Goal: Task Accomplishment & Management: Use online tool/utility

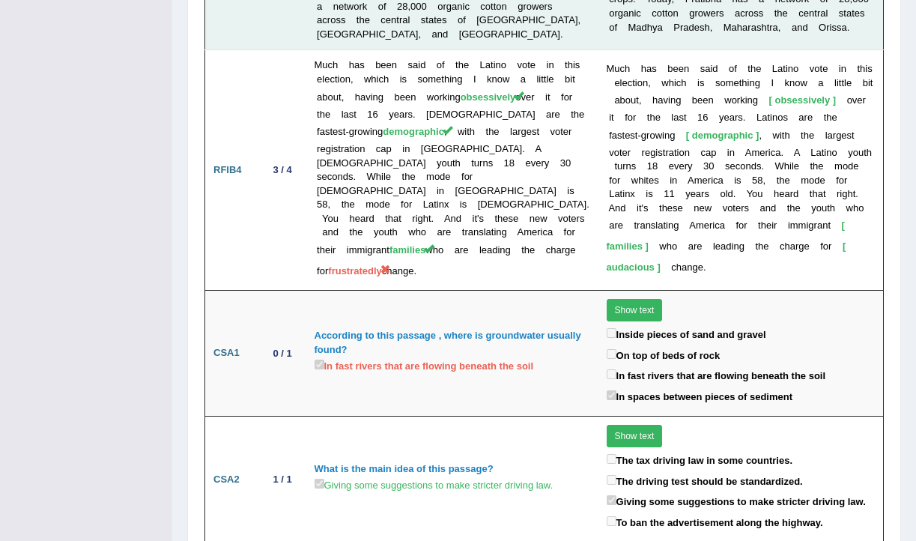
scroll to position [3498, 0]
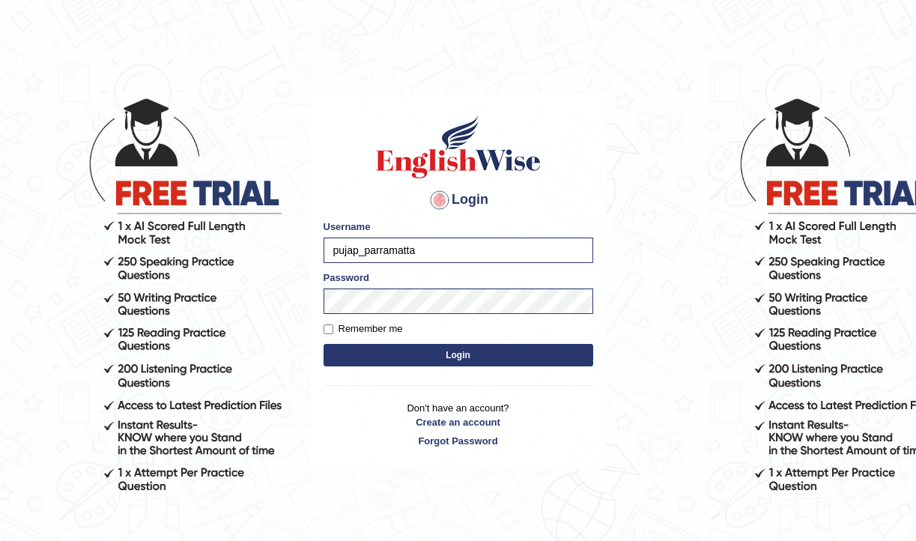
click at [424, 363] on button "Login" at bounding box center [459, 355] width 270 height 22
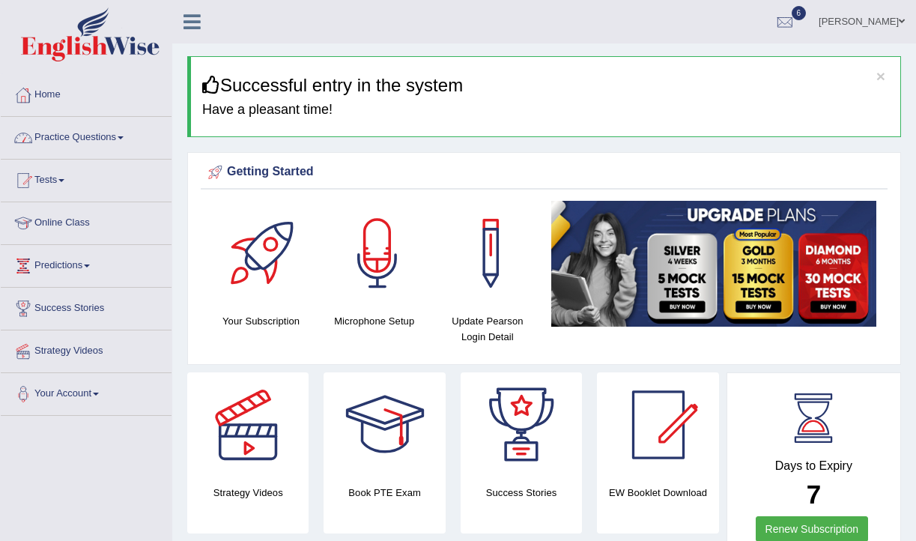
click at [126, 142] on link "Practice Questions" at bounding box center [86, 135] width 171 height 37
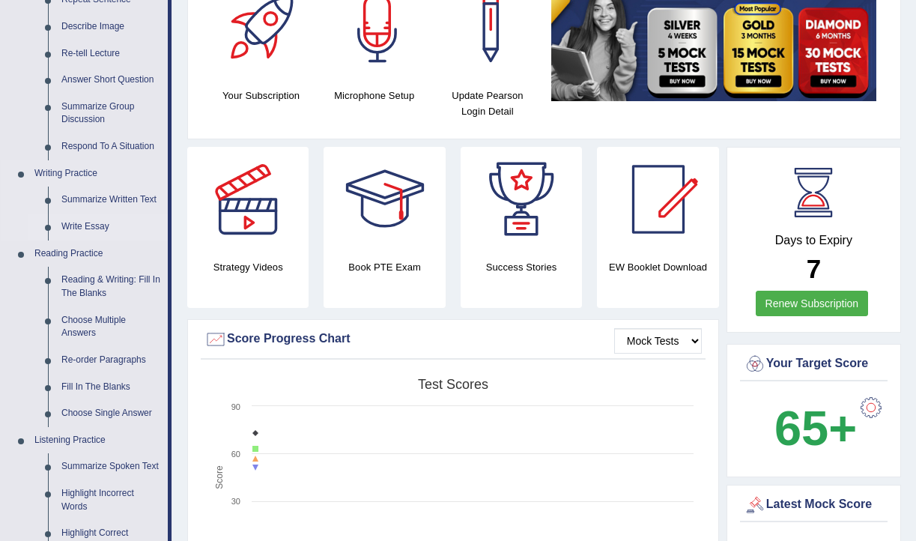
scroll to position [233, 0]
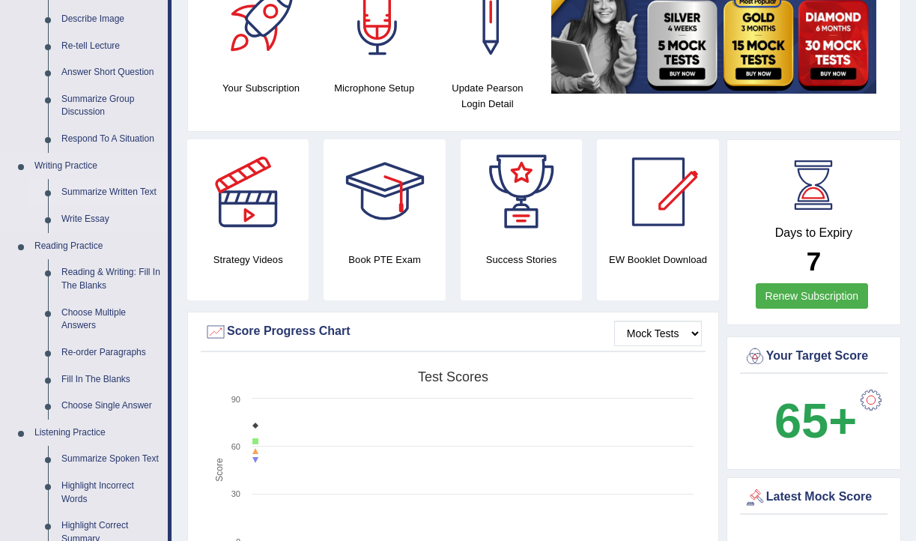
click at [141, 192] on link "Summarize Written Text" at bounding box center [111, 192] width 113 height 27
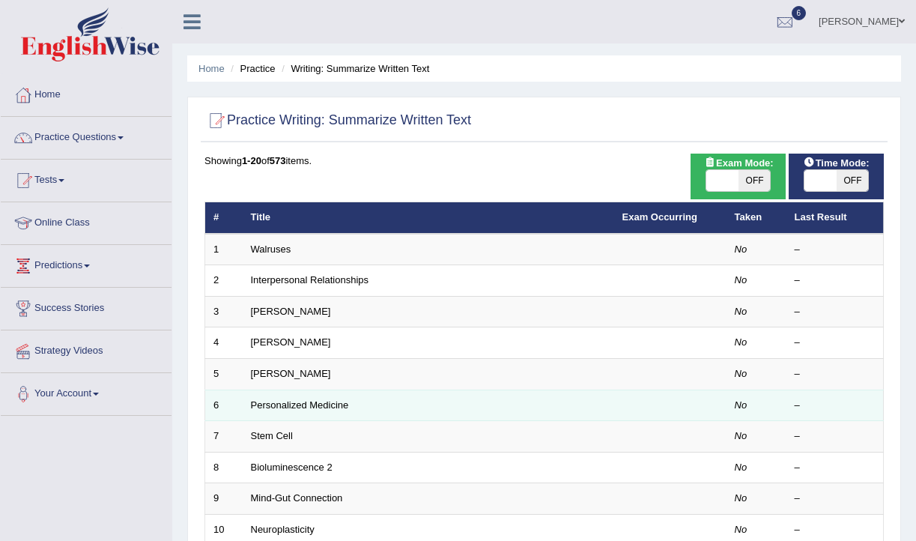
scroll to position [451, 0]
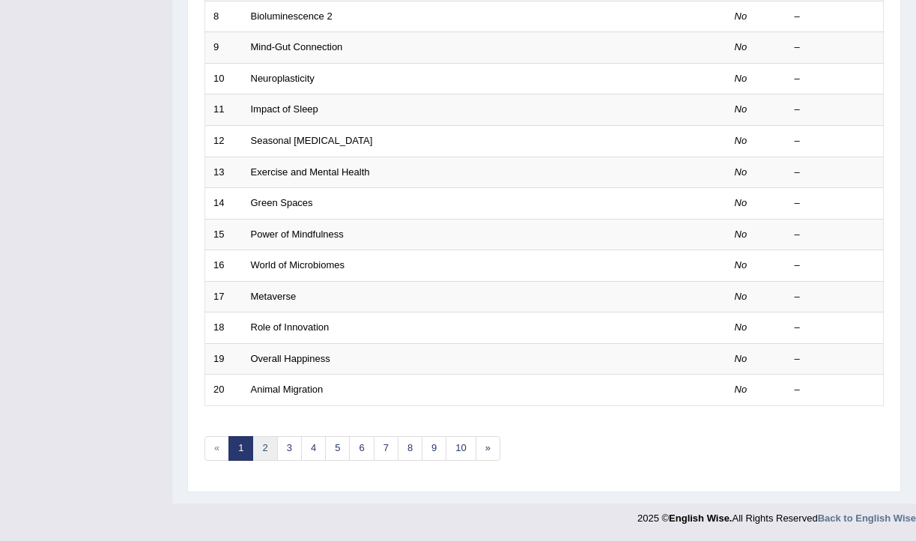
click at [270, 447] on link "2" at bounding box center [264, 448] width 25 height 25
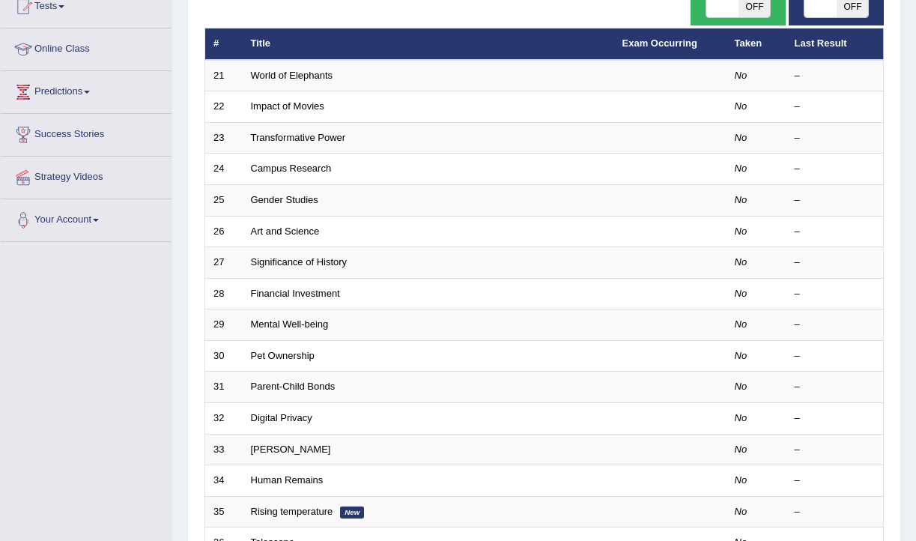
scroll to position [451, 0]
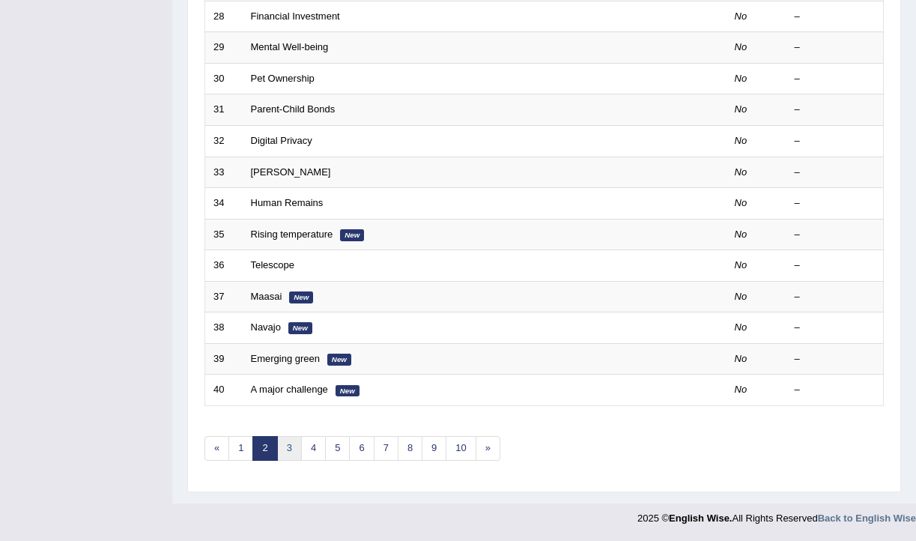
click at [288, 452] on link "3" at bounding box center [289, 448] width 25 height 25
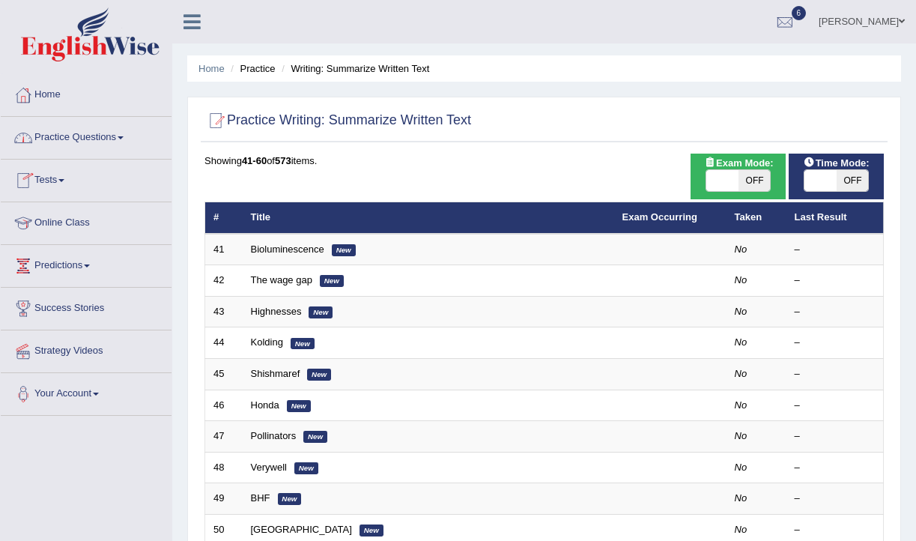
click at [132, 142] on link "Practice Questions" at bounding box center [86, 135] width 171 height 37
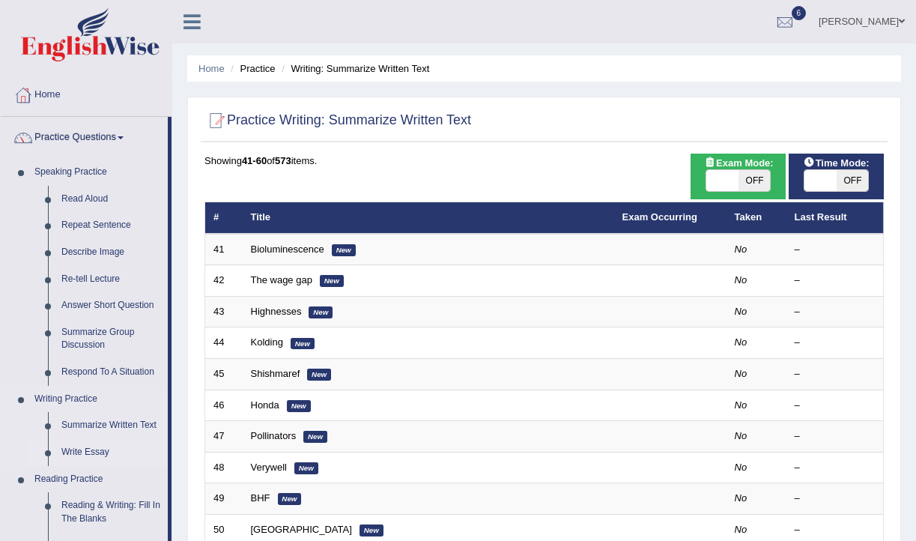
click at [105, 450] on link "Write Essay" at bounding box center [111, 452] width 113 height 27
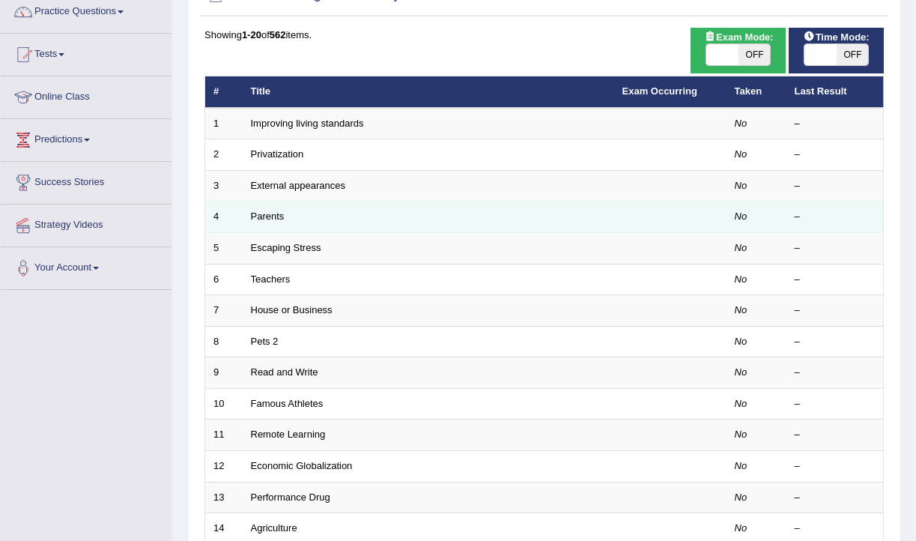
scroll to position [451, 0]
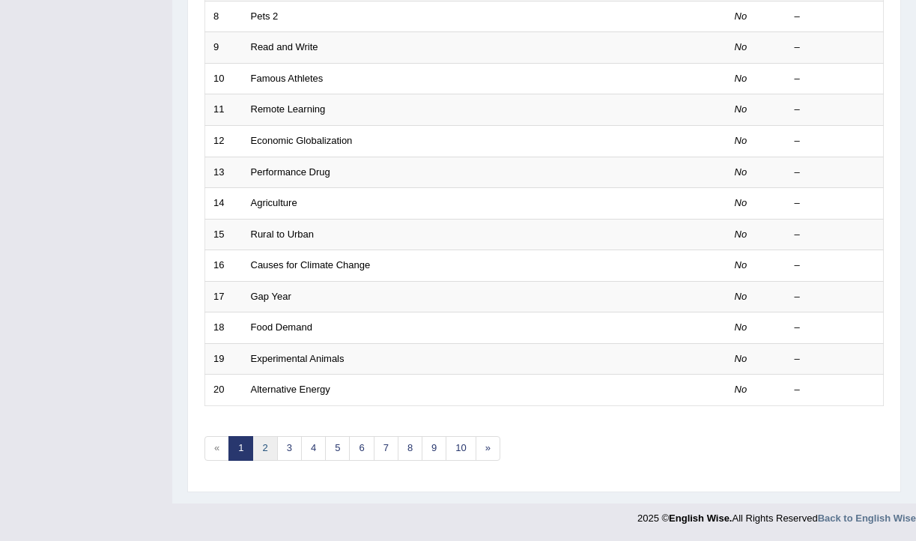
click at [270, 450] on link "2" at bounding box center [264, 448] width 25 height 25
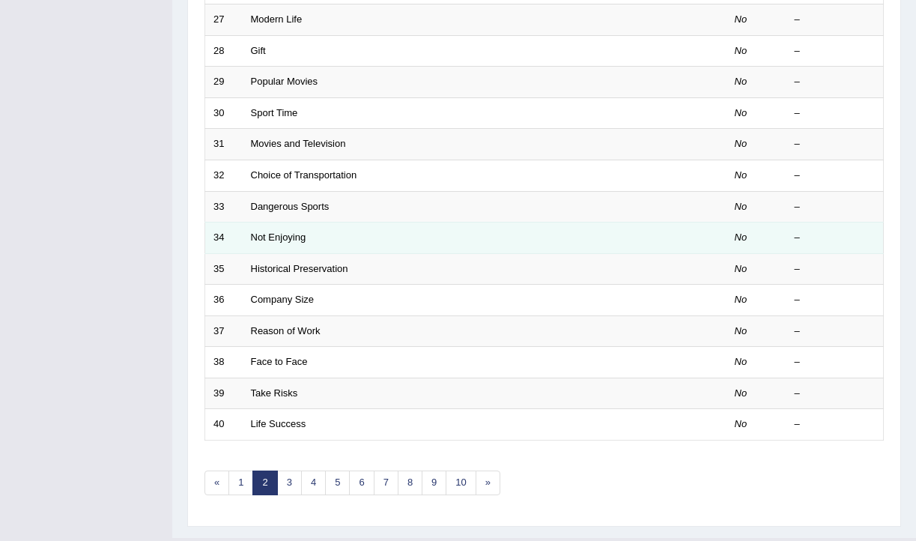
scroll to position [449, 0]
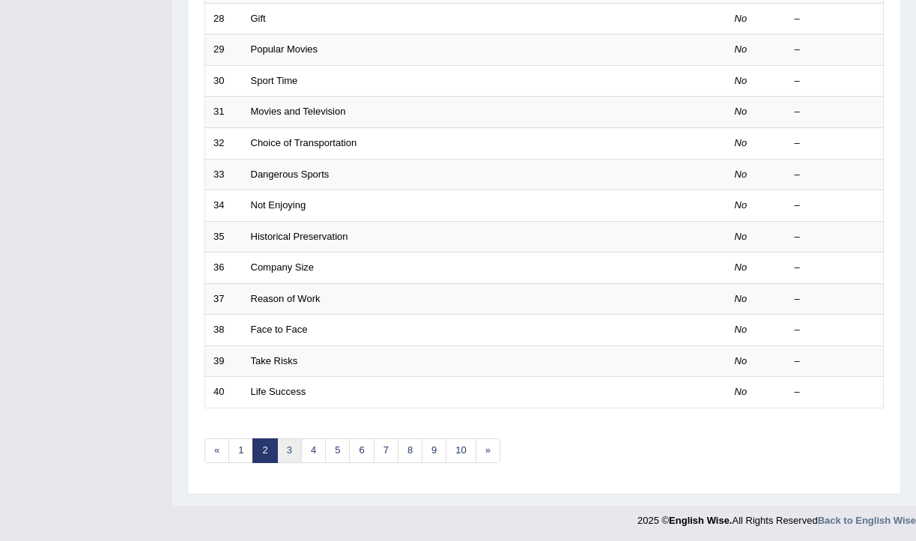
click at [292, 457] on link "3" at bounding box center [289, 450] width 25 height 25
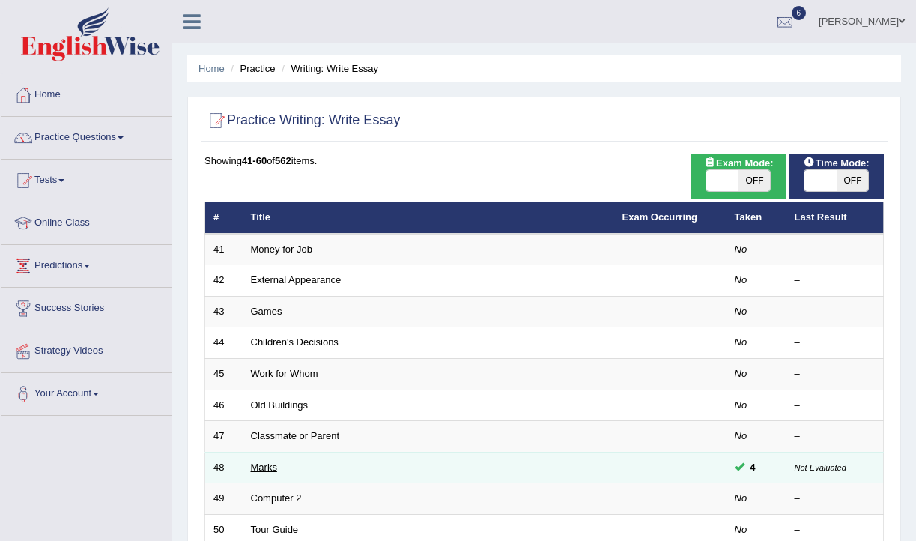
click at [270, 470] on link "Marks" at bounding box center [264, 466] width 26 height 11
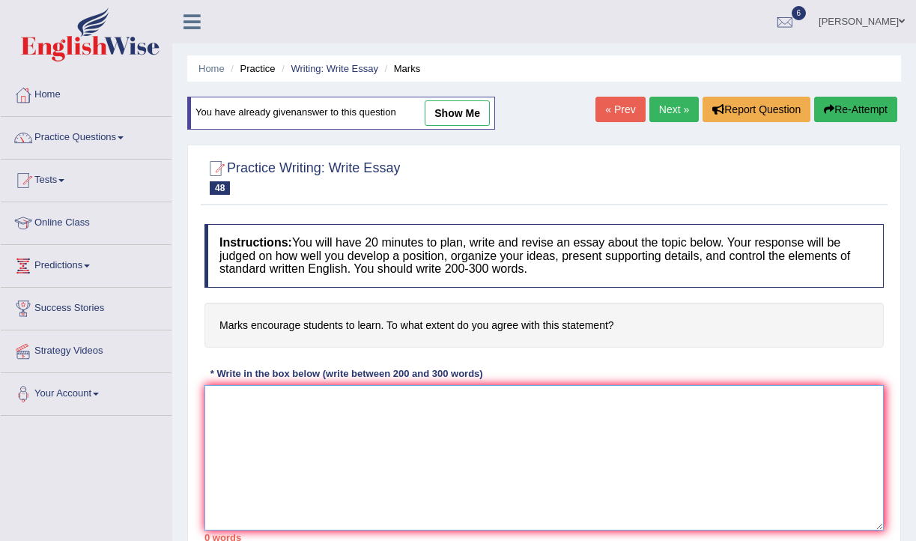
click at [297, 455] on textarea at bounding box center [543, 457] width 679 height 145
paste textarea "Assessment and grading have always been central to education. While some argue …"
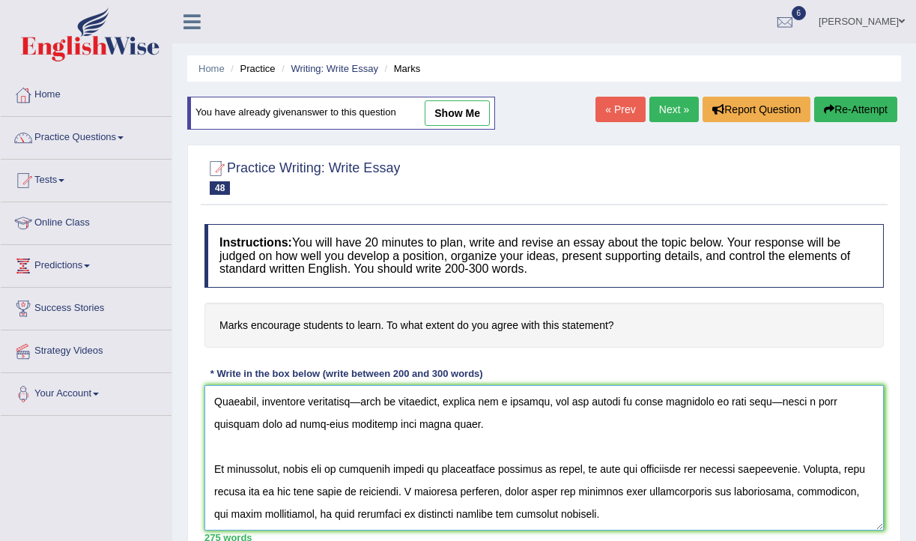
scroll to position [246, 0]
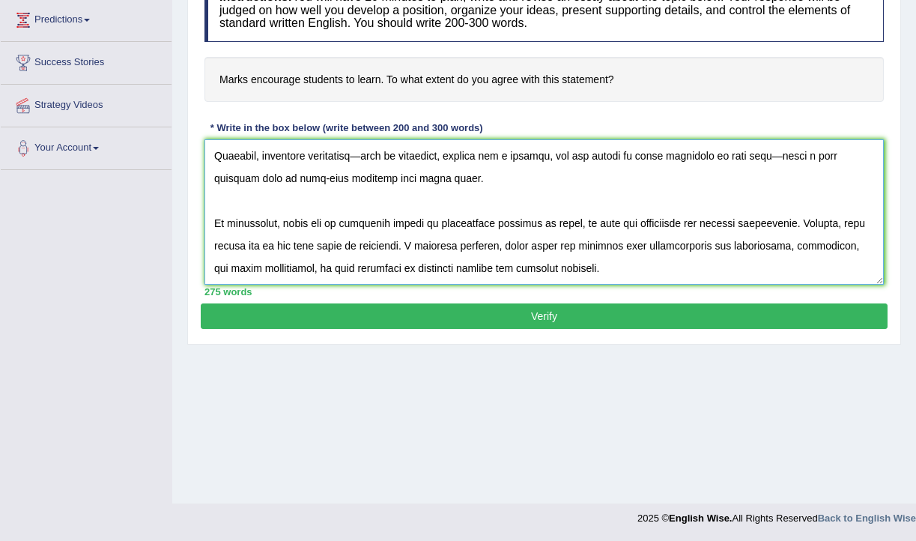
click at [213, 221] on textarea at bounding box center [543, 211] width 679 height 145
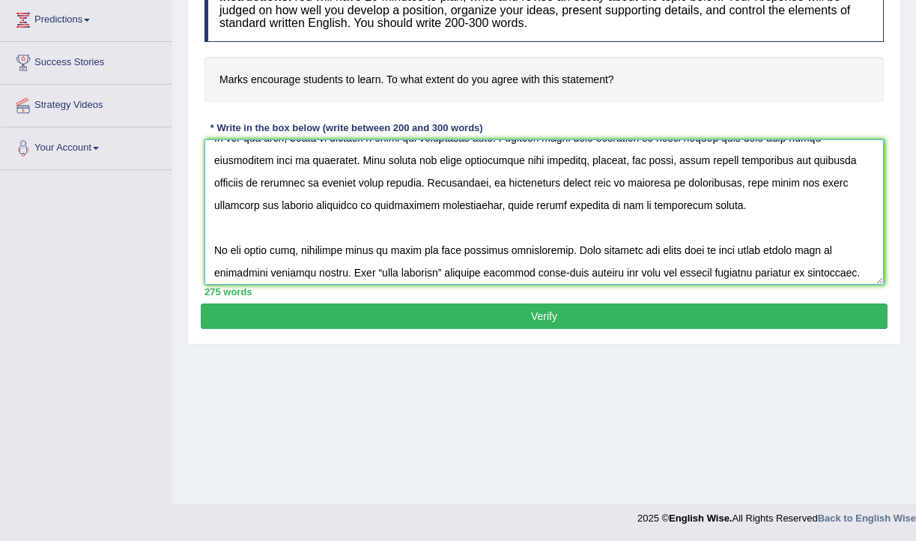
scroll to position [105, 0]
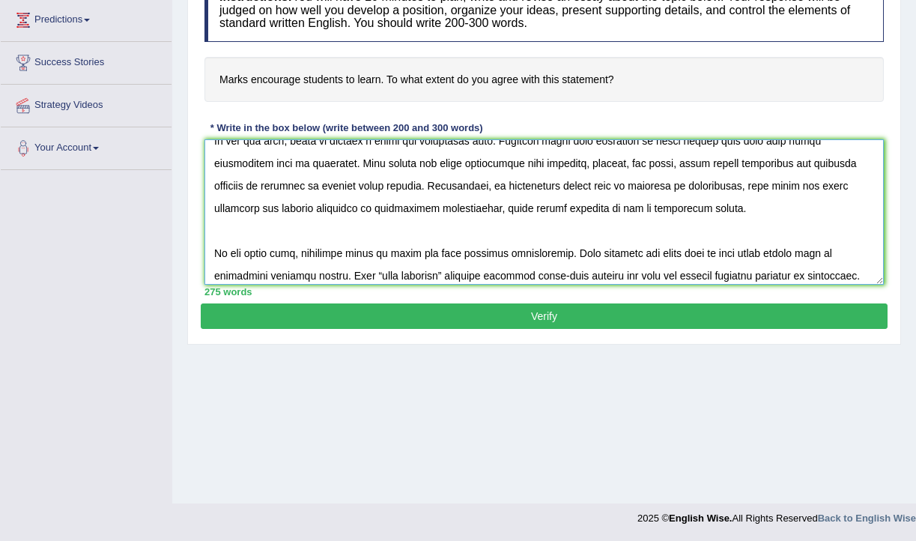
click at [212, 253] on textarea at bounding box center [543, 211] width 679 height 145
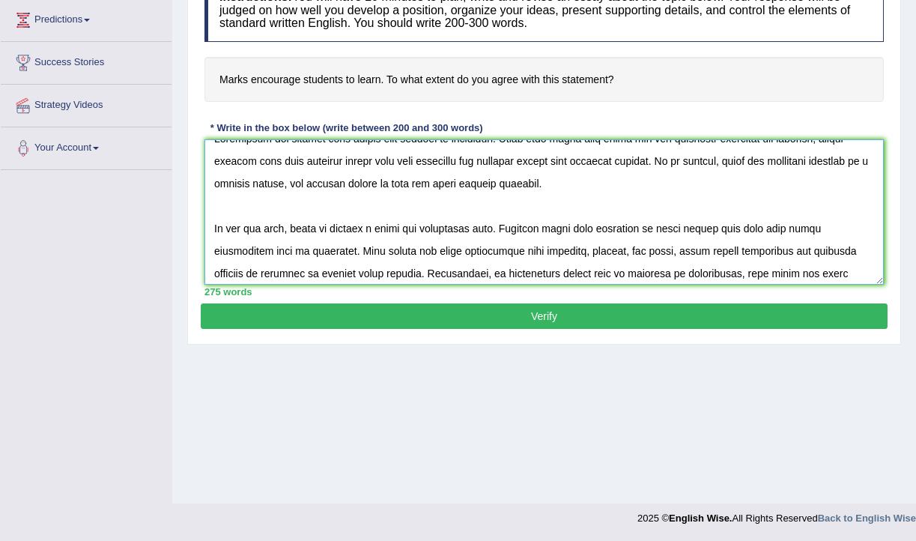
scroll to position [0, 0]
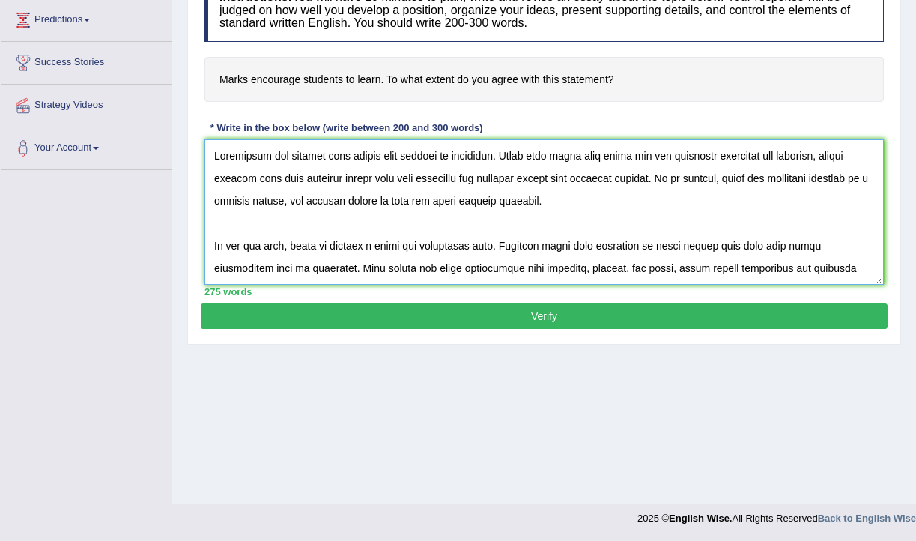
click at [213, 247] on textarea at bounding box center [543, 211] width 679 height 145
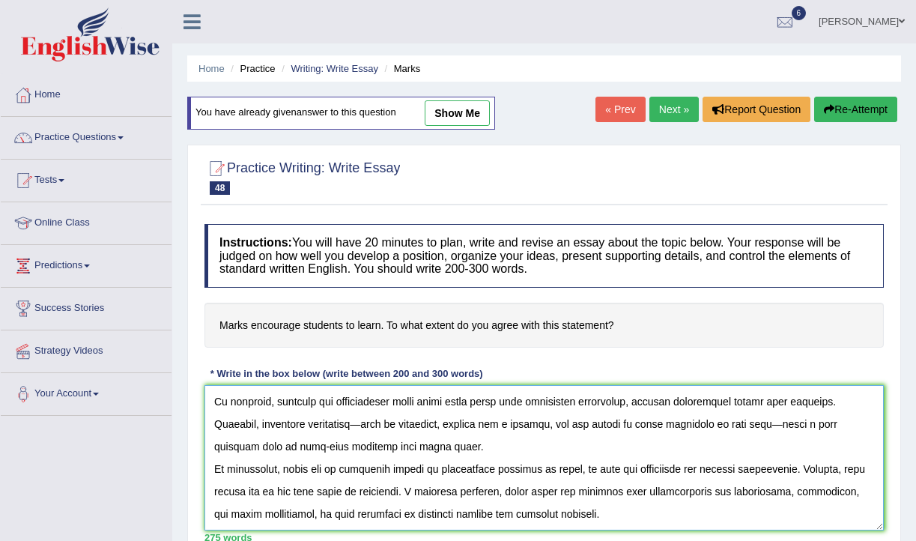
scroll to position [246, 0]
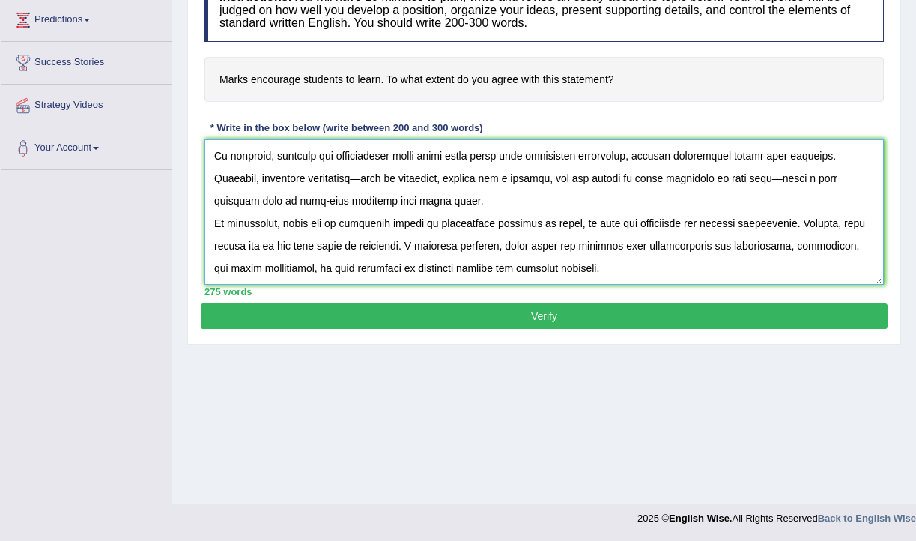
click at [314, 176] on textarea at bounding box center [543, 211] width 679 height 145
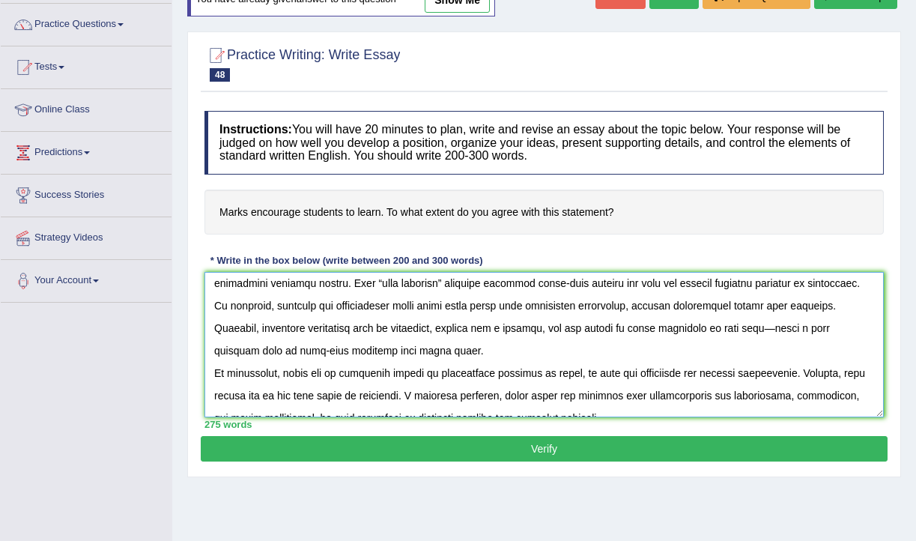
scroll to position [176, 0]
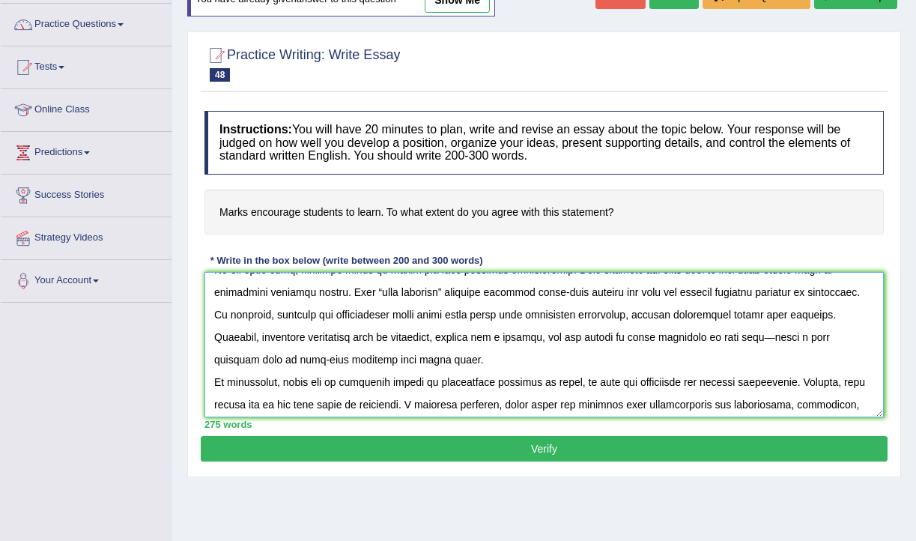
click at [712, 338] on textarea at bounding box center [543, 344] width 679 height 145
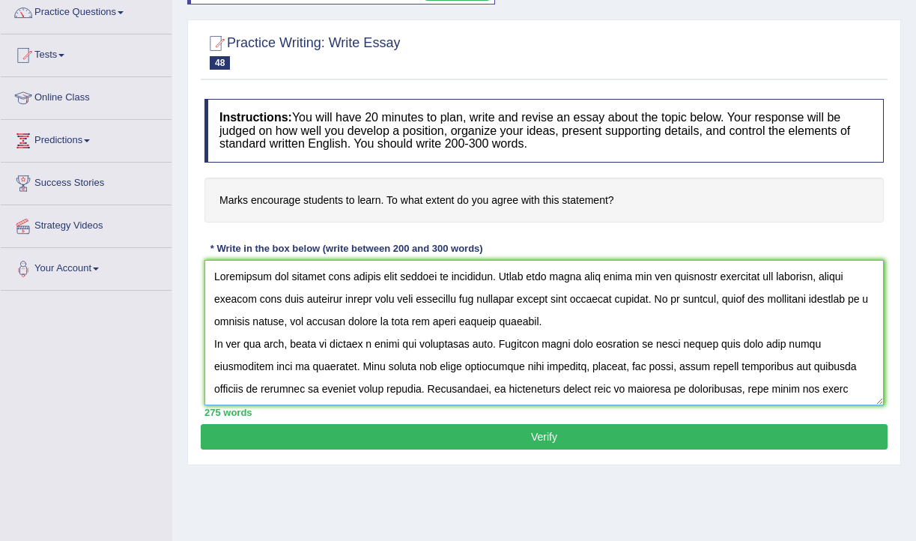
scroll to position [123, 0]
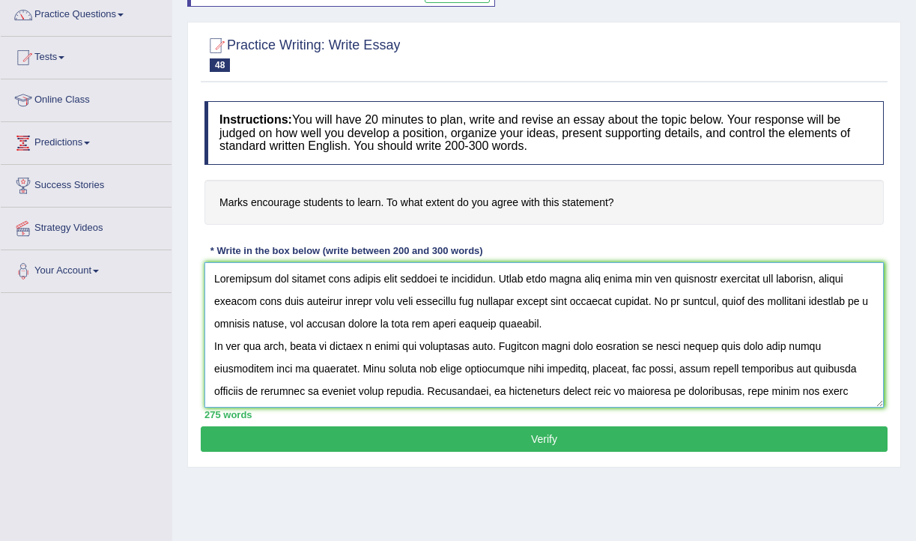
type textarea "Assessment and grading have always been central to education. While some argue …"
click at [577, 438] on button "Verify" at bounding box center [544, 438] width 687 height 25
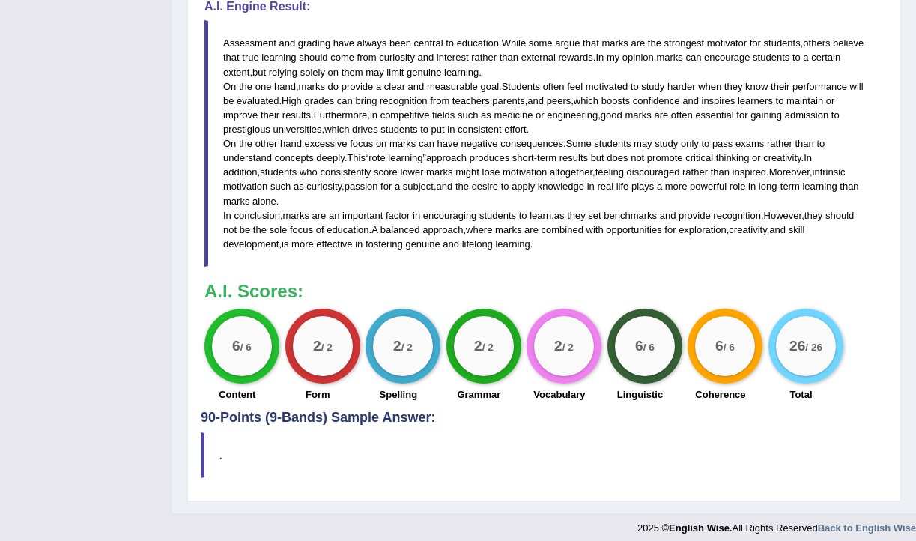
scroll to position [529, 0]
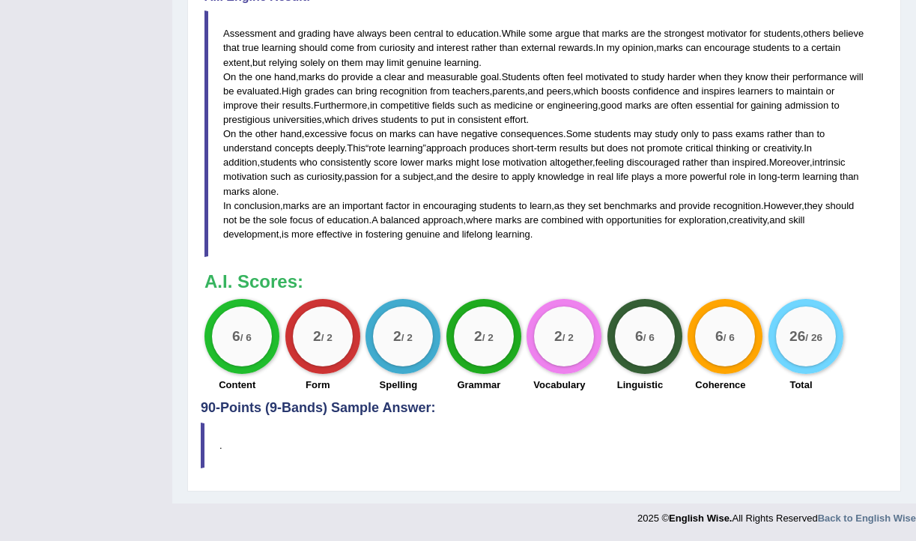
click at [606, 263] on div "Instructions: You will have 20 minutes to plan, write and revise an essay about…" at bounding box center [544, 37] width 687 height 723
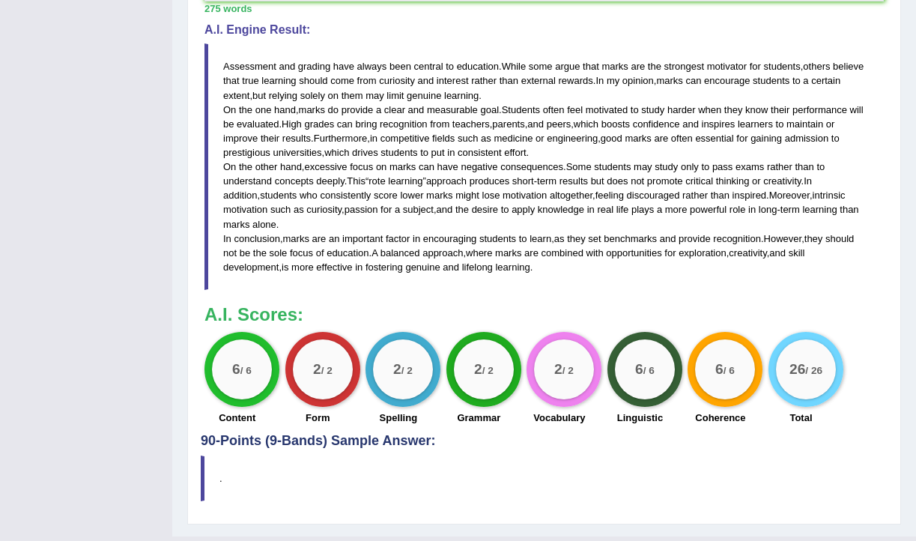
scroll to position [491, 0]
